Goal: Task Accomplishment & Management: Use online tool/utility

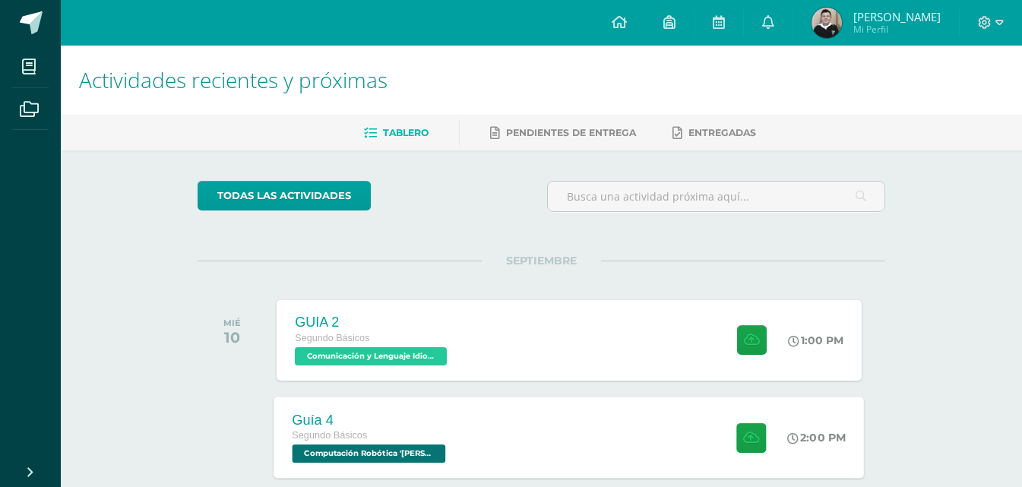
scroll to position [152, 0]
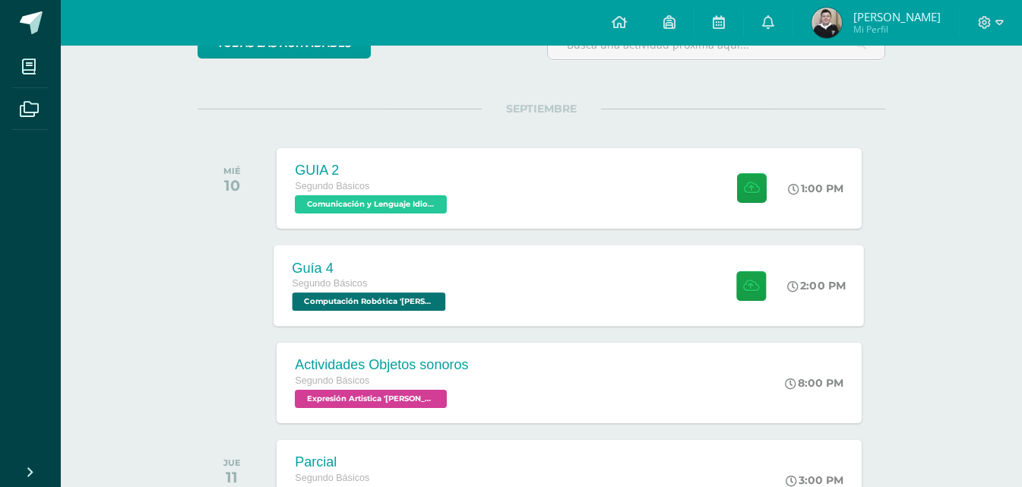
click at [447, 281] on div "Segundo Básicos" at bounding box center [371, 284] width 157 height 17
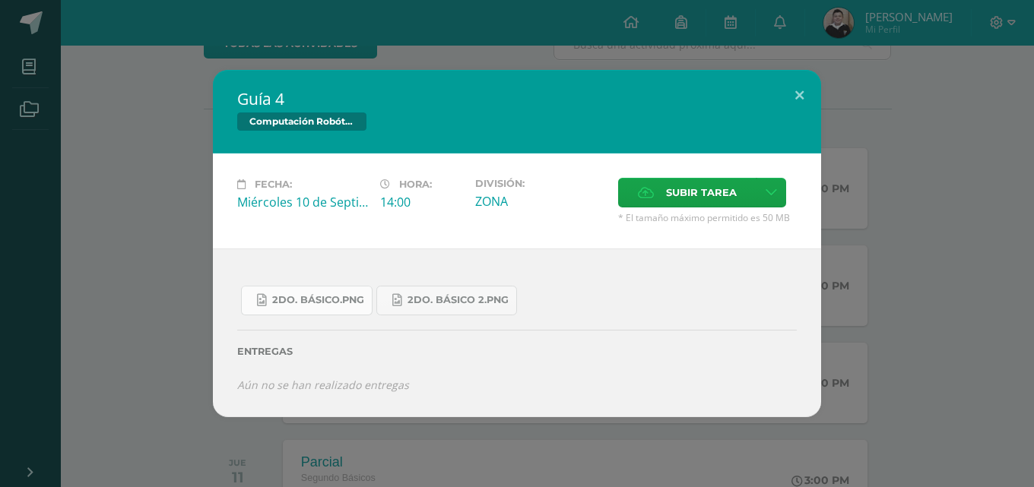
click at [319, 295] on span "2do. Básico.png" at bounding box center [318, 300] width 92 height 12
click at [407, 299] on span "2do. Básico 2.png" at bounding box center [457, 300] width 101 height 12
click at [651, 195] on icon at bounding box center [646, 193] width 16 height 10
click at [0, 0] on input "Subir tarea" at bounding box center [0, 0] width 0 height 0
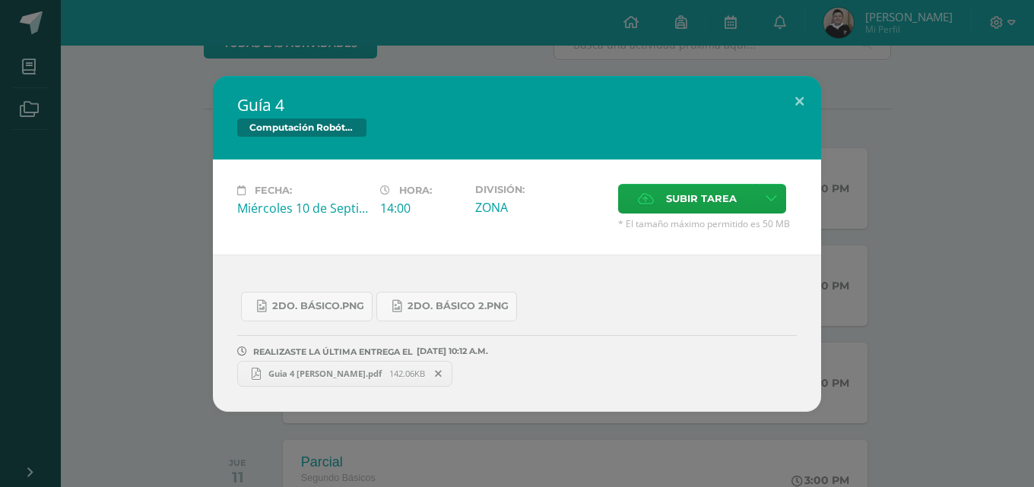
click at [150, 61] on div "Guía 4 Computación Robótica Fecha: Miércoles 10 de Septiembre Hora: 14:00 Divis…" at bounding box center [517, 243] width 1034 height 487
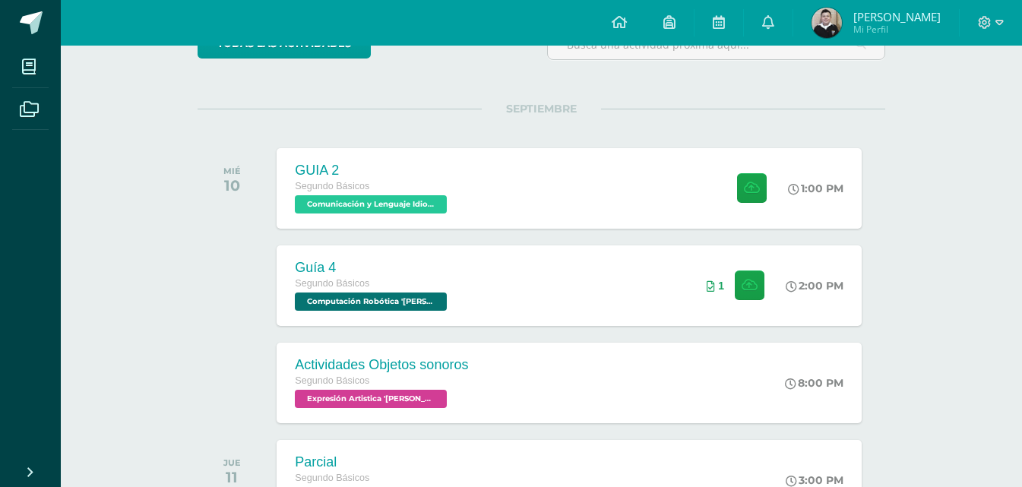
drag, startPoint x: 153, startPoint y: 61, endPoint x: 100, endPoint y: 17, distance: 68.5
click at [102, 21] on div "Configuración Cerrar sesión William Baldivio Mi Perfil Avisos 29 avisos sin lee…" at bounding box center [542, 23] width 962 height 46
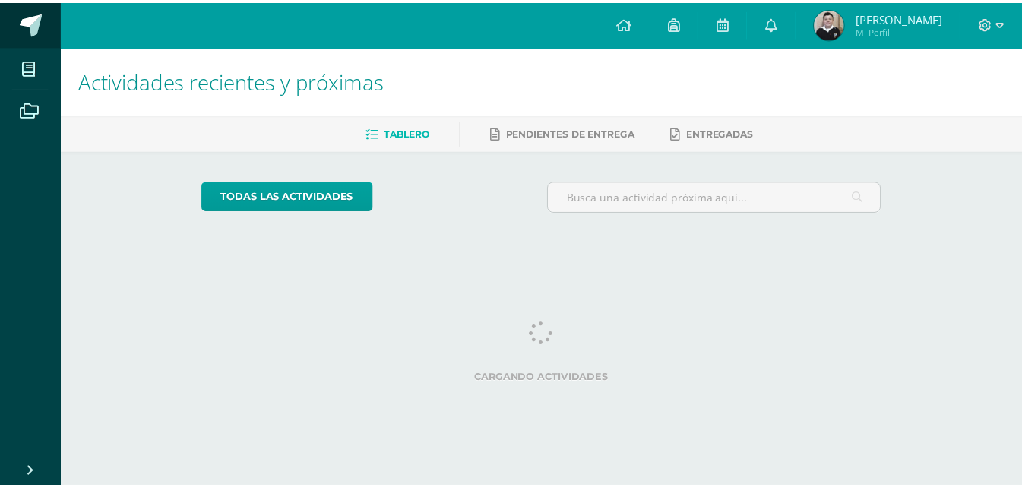
scroll to position [0, 6]
